Goal: Task Accomplishment & Management: Use online tool/utility

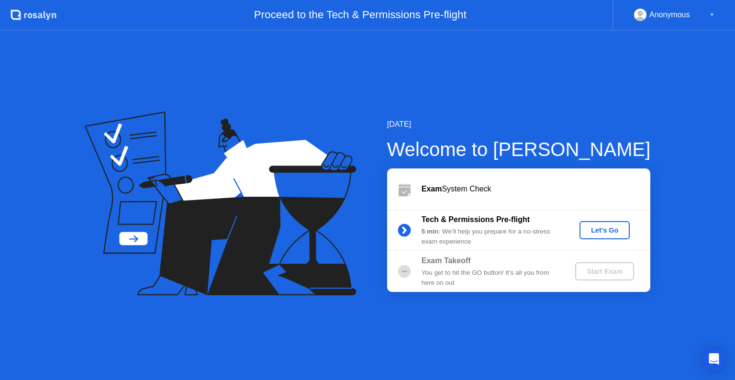
click at [608, 229] on div "Let's Go" at bounding box center [604, 230] width 43 height 8
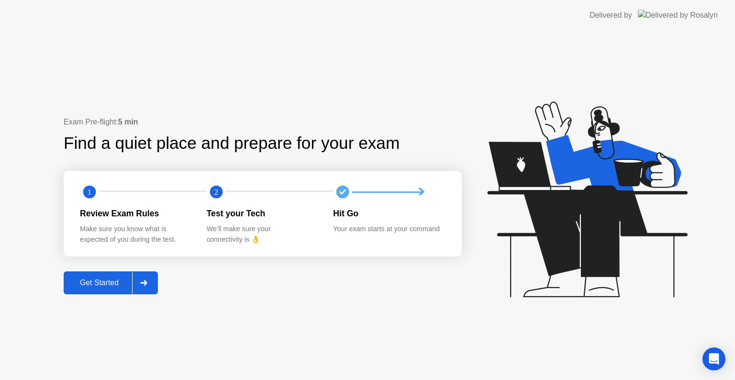
click at [151, 281] on div at bounding box center [143, 283] width 23 height 22
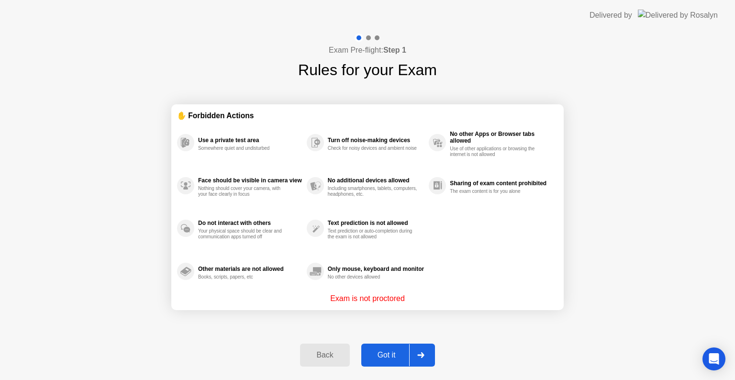
click at [416, 354] on div at bounding box center [420, 355] width 23 height 22
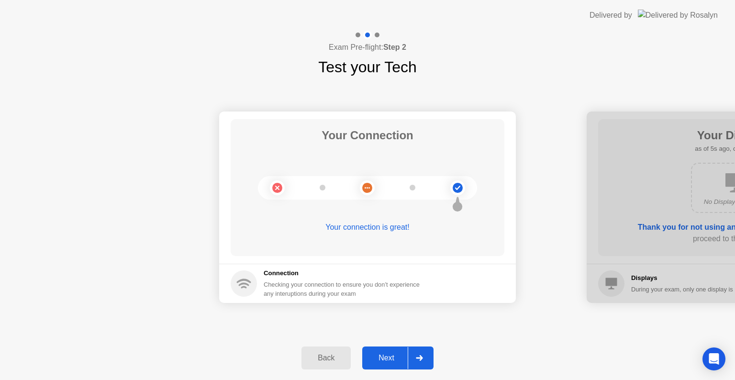
click at [420, 356] on icon at bounding box center [419, 358] width 7 height 6
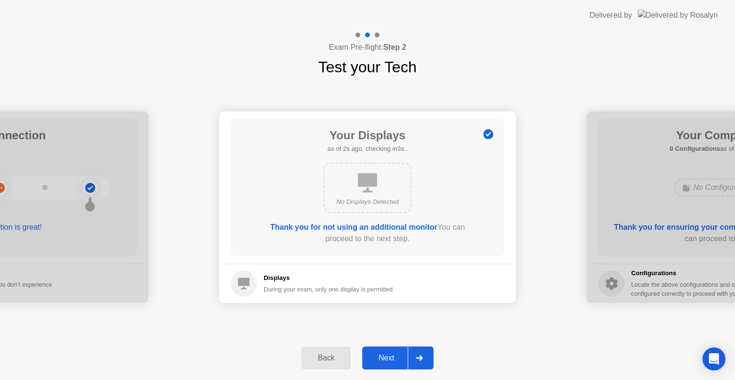
click at [420, 356] on icon at bounding box center [419, 358] width 7 height 6
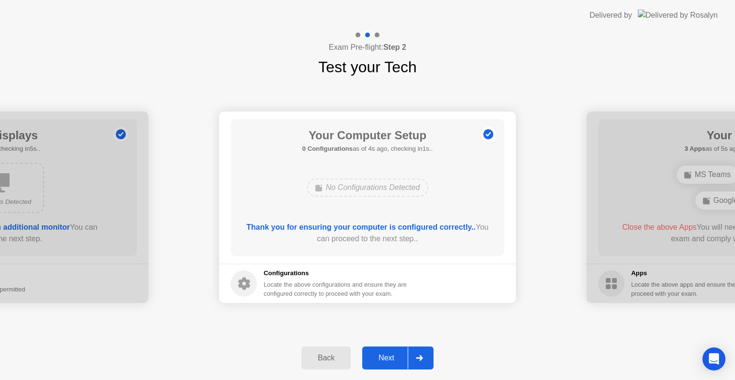
click at [420, 356] on icon at bounding box center [419, 358] width 7 height 6
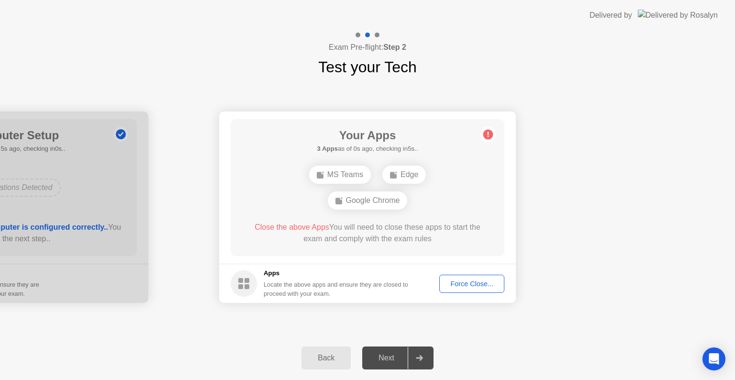
click at [469, 280] on div "Force Close..." at bounding box center [471, 284] width 58 height 8
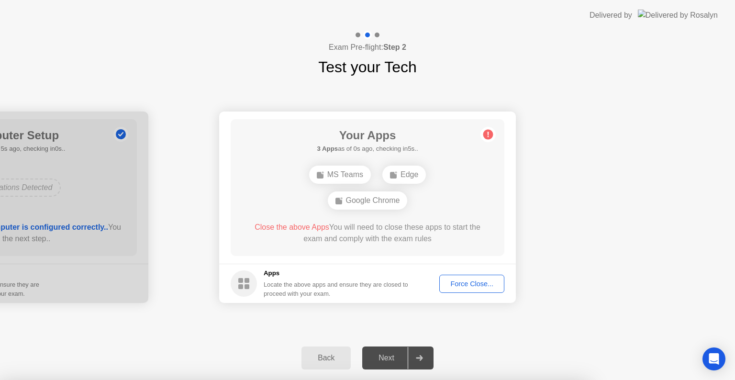
click at [469, 379] on div at bounding box center [367, 380] width 735 height 0
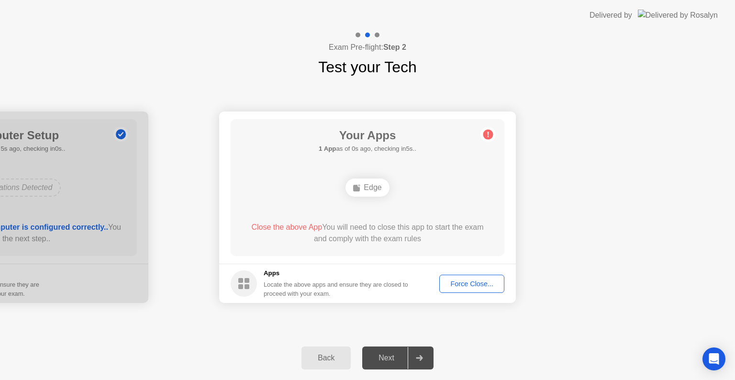
click at [454, 280] on div "Force Close..." at bounding box center [471, 284] width 58 height 8
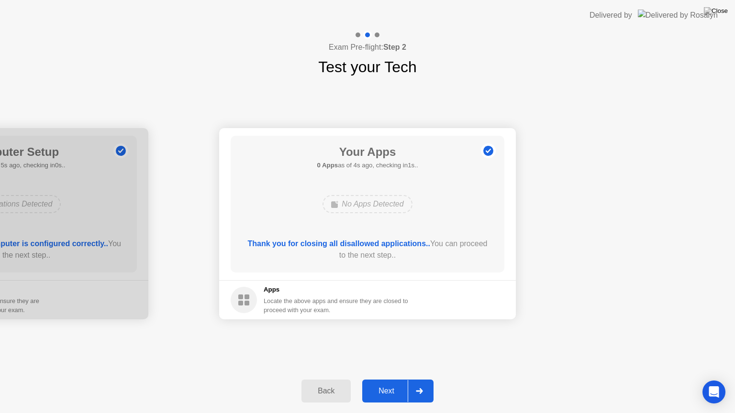
click at [423, 379] on div at bounding box center [418, 391] width 23 height 22
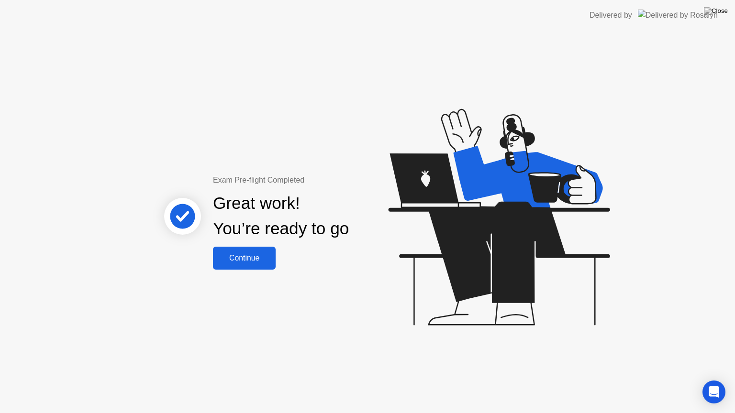
click at [268, 263] on div "Continue" at bounding box center [244, 258] width 57 height 9
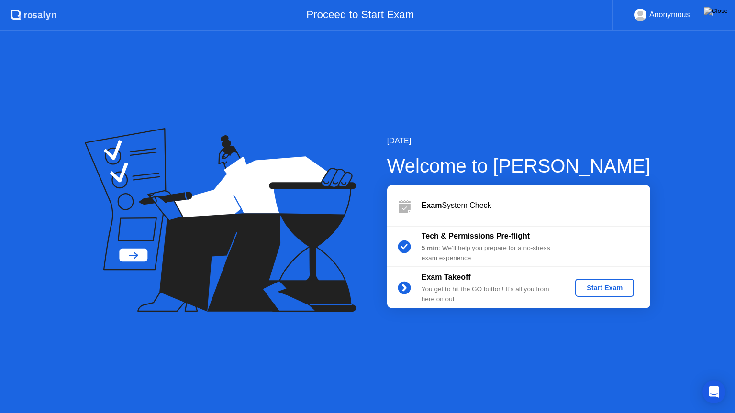
click at [599, 290] on div "Start Exam" at bounding box center [604, 288] width 51 height 8
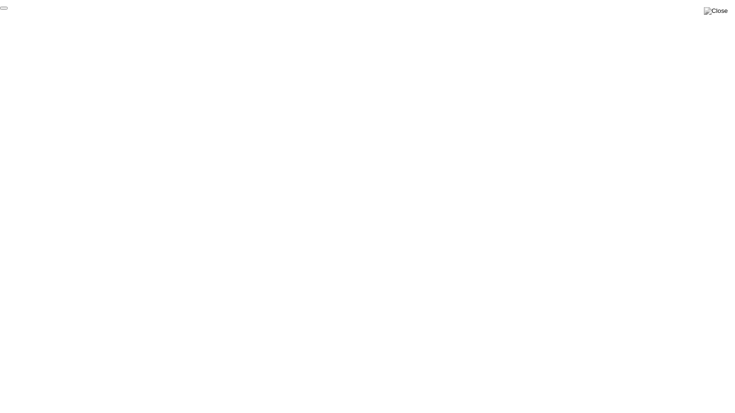
click div "End Proctoring Session"
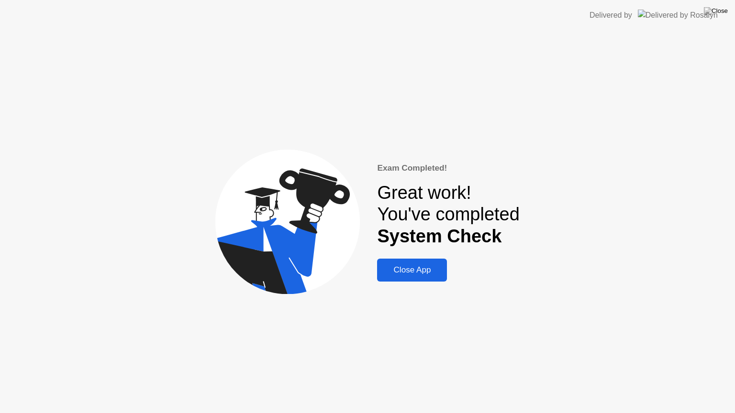
click at [423, 269] on div "Close App" at bounding box center [412, 270] width 64 height 10
